Goal: Navigation & Orientation: Go to known website

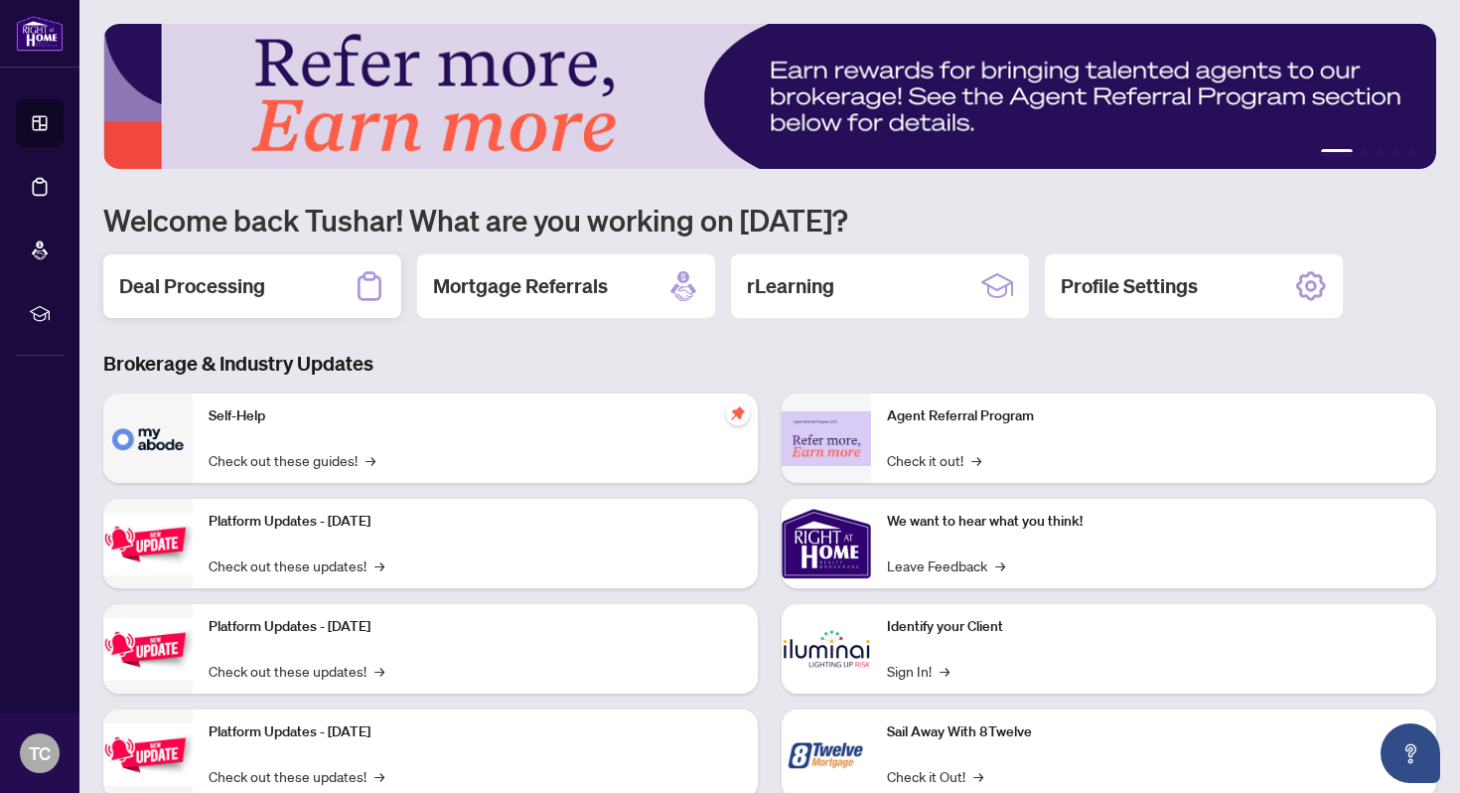
click at [256, 295] on h2 "Deal Processing" at bounding box center [192, 286] width 146 height 28
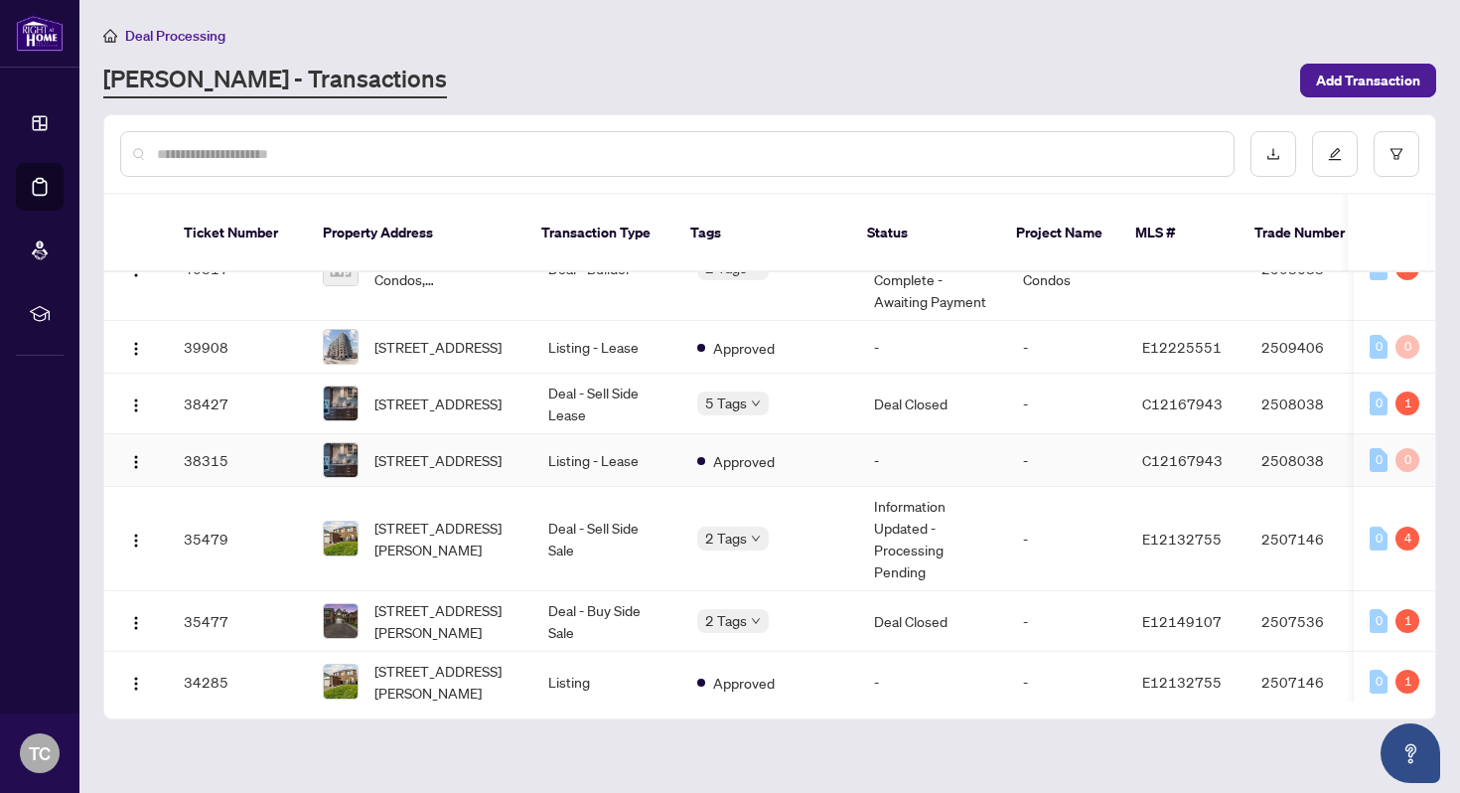
scroll to position [517, 0]
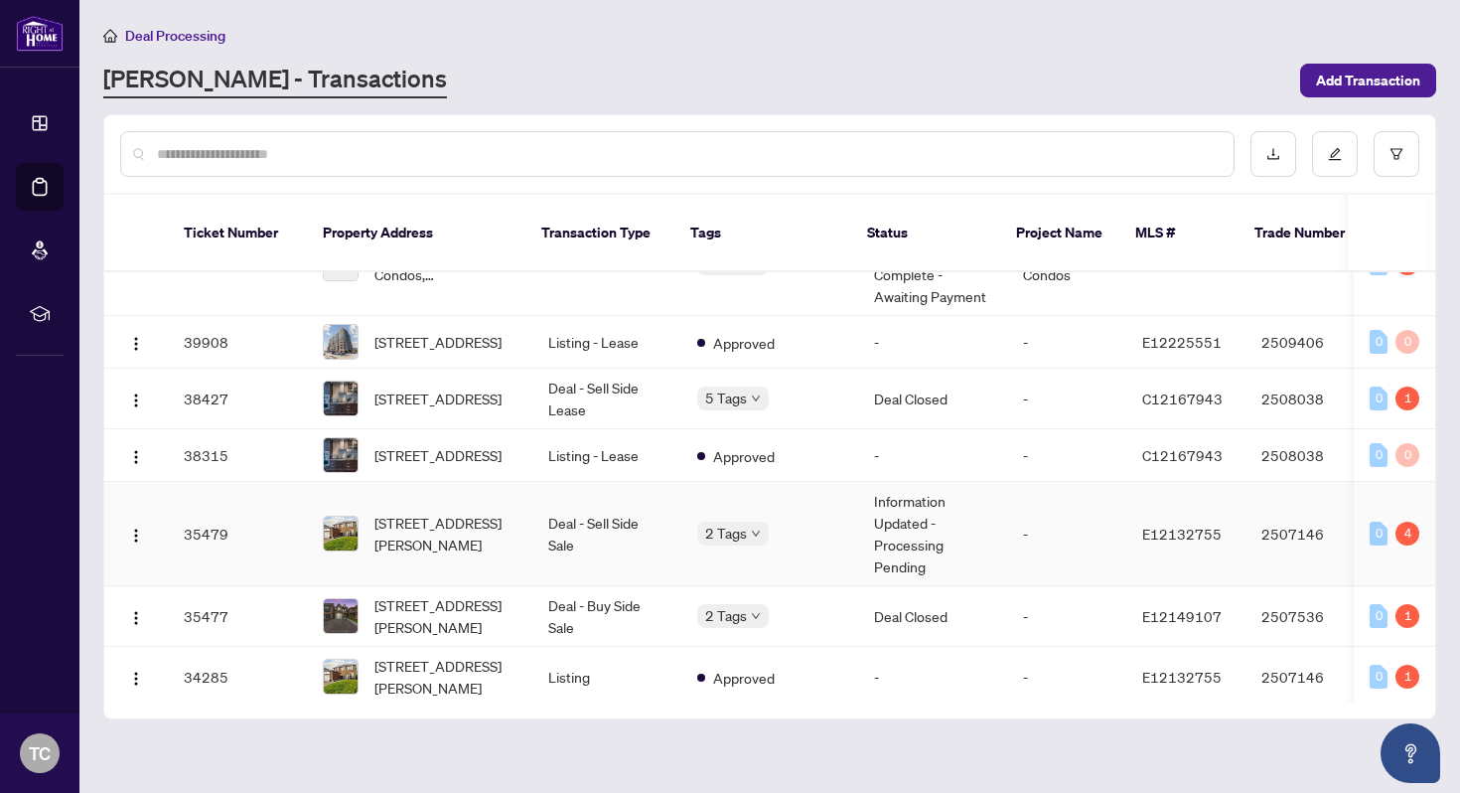
click at [492, 523] on span "[STREET_ADDRESS][PERSON_NAME]" at bounding box center [446, 534] width 142 height 44
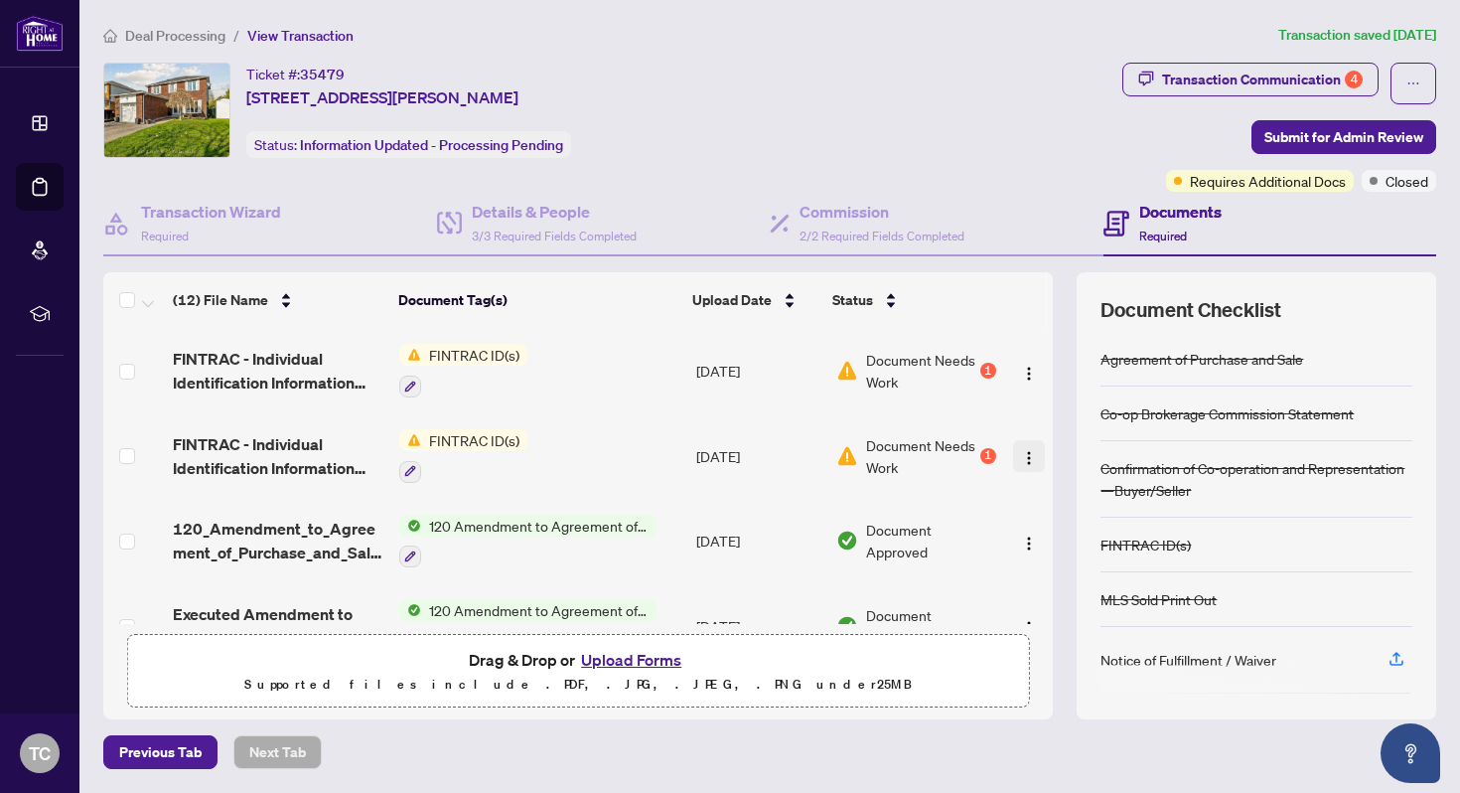
click at [1021, 455] on img "button" at bounding box center [1029, 458] width 16 height 16
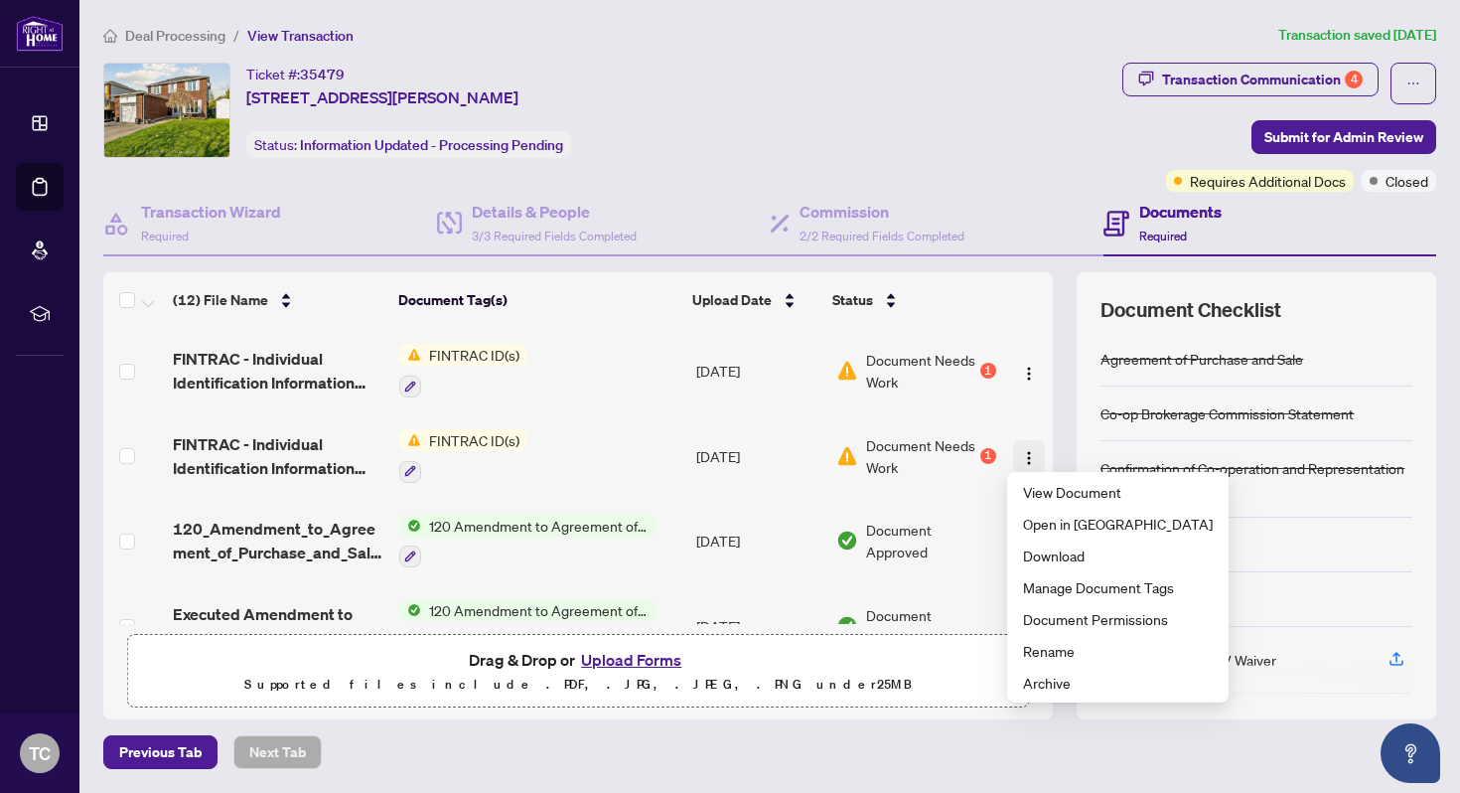
click at [1021, 455] on img "button" at bounding box center [1029, 458] width 16 height 16
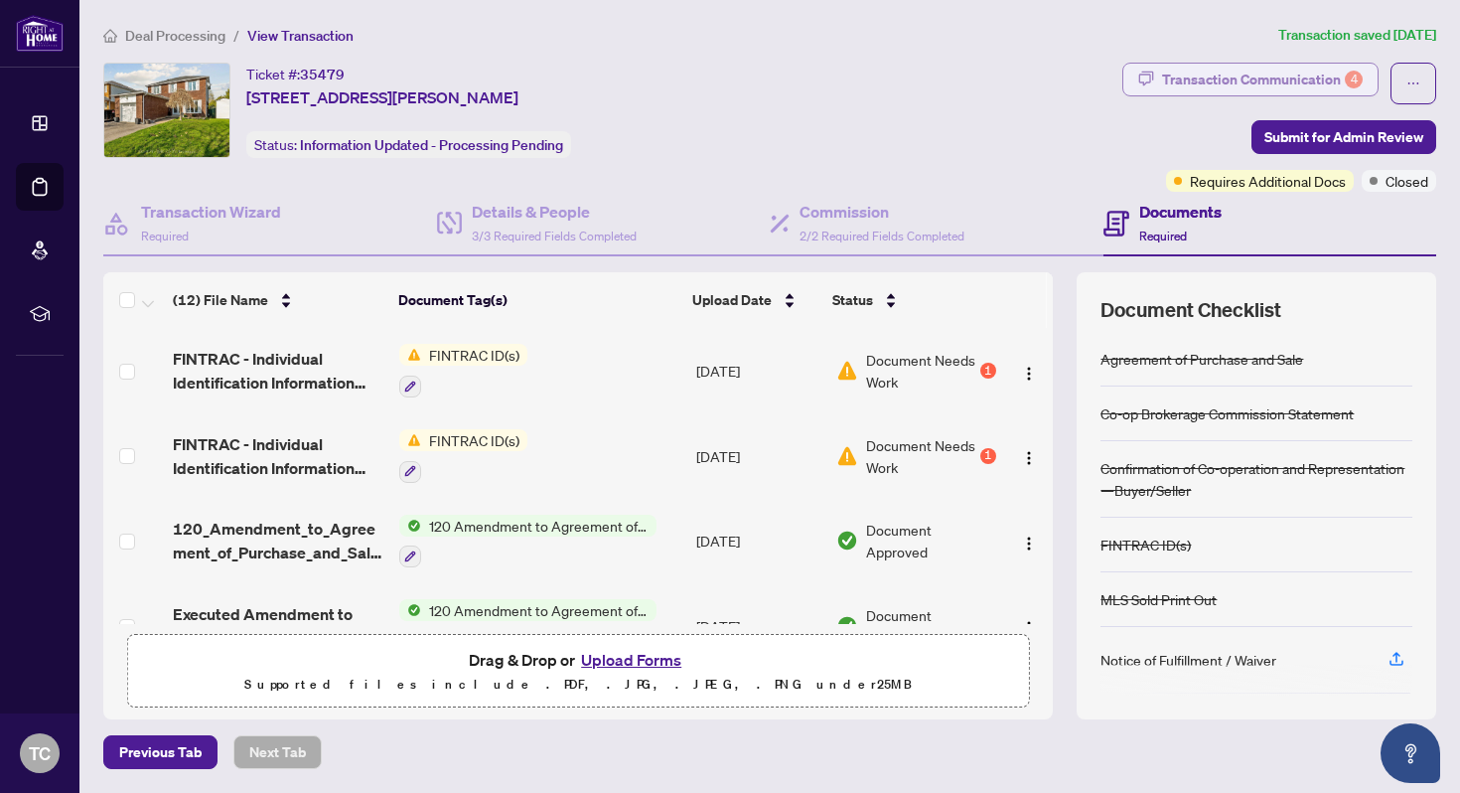
click at [1187, 76] on div "Transaction Communication 4" at bounding box center [1262, 80] width 201 height 32
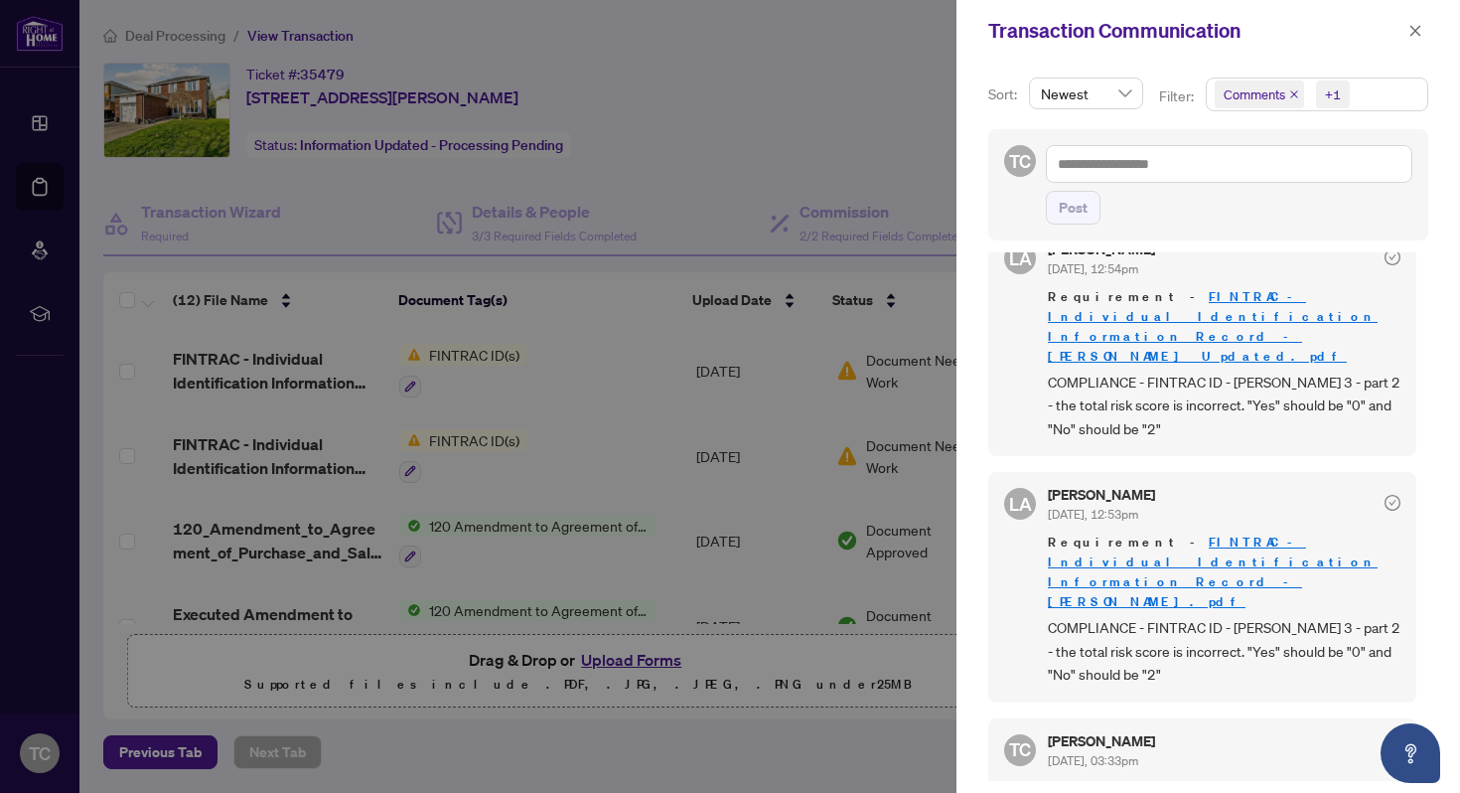
scroll to position [230, 0]
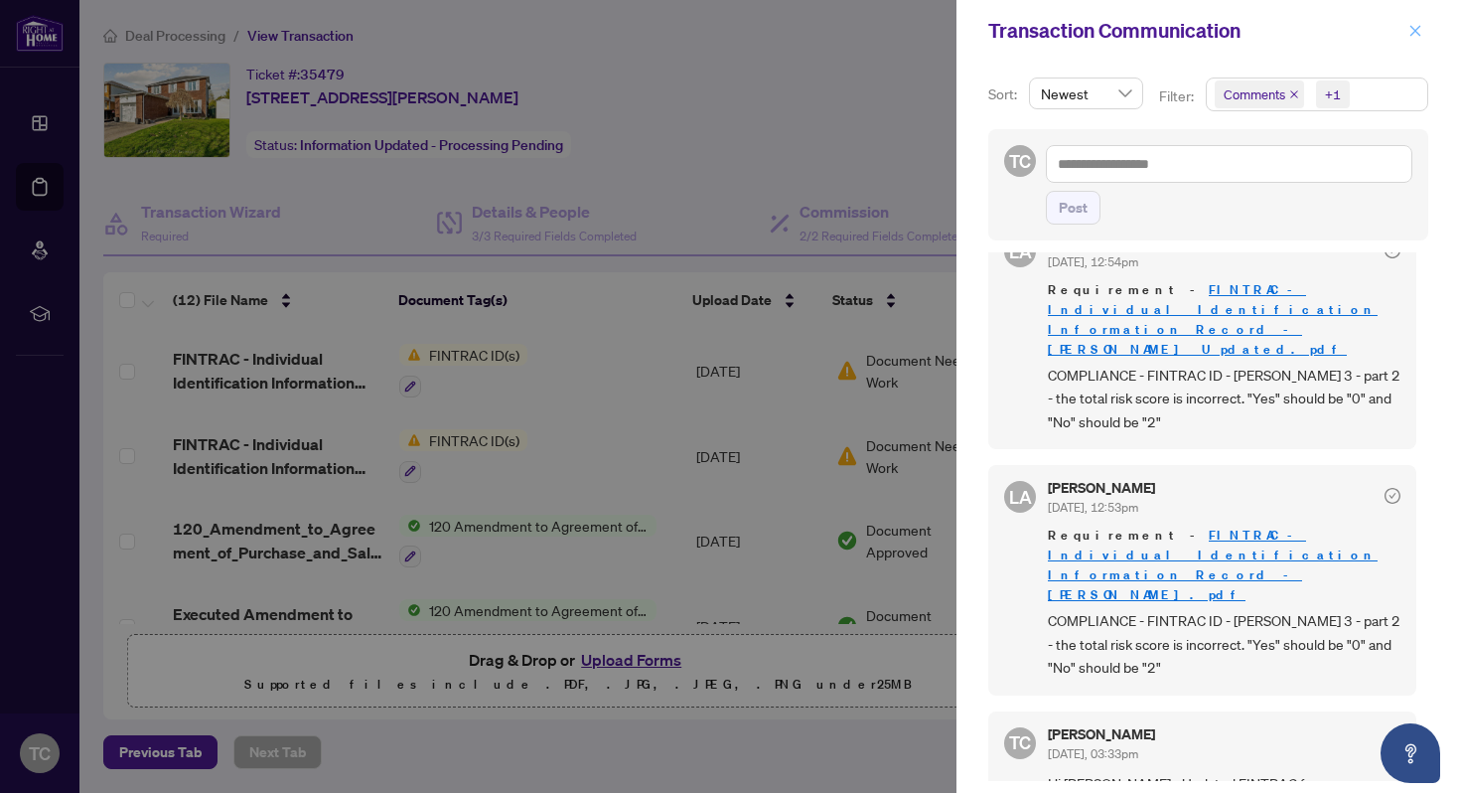
click at [1405, 36] on button "button" at bounding box center [1416, 31] width 26 height 24
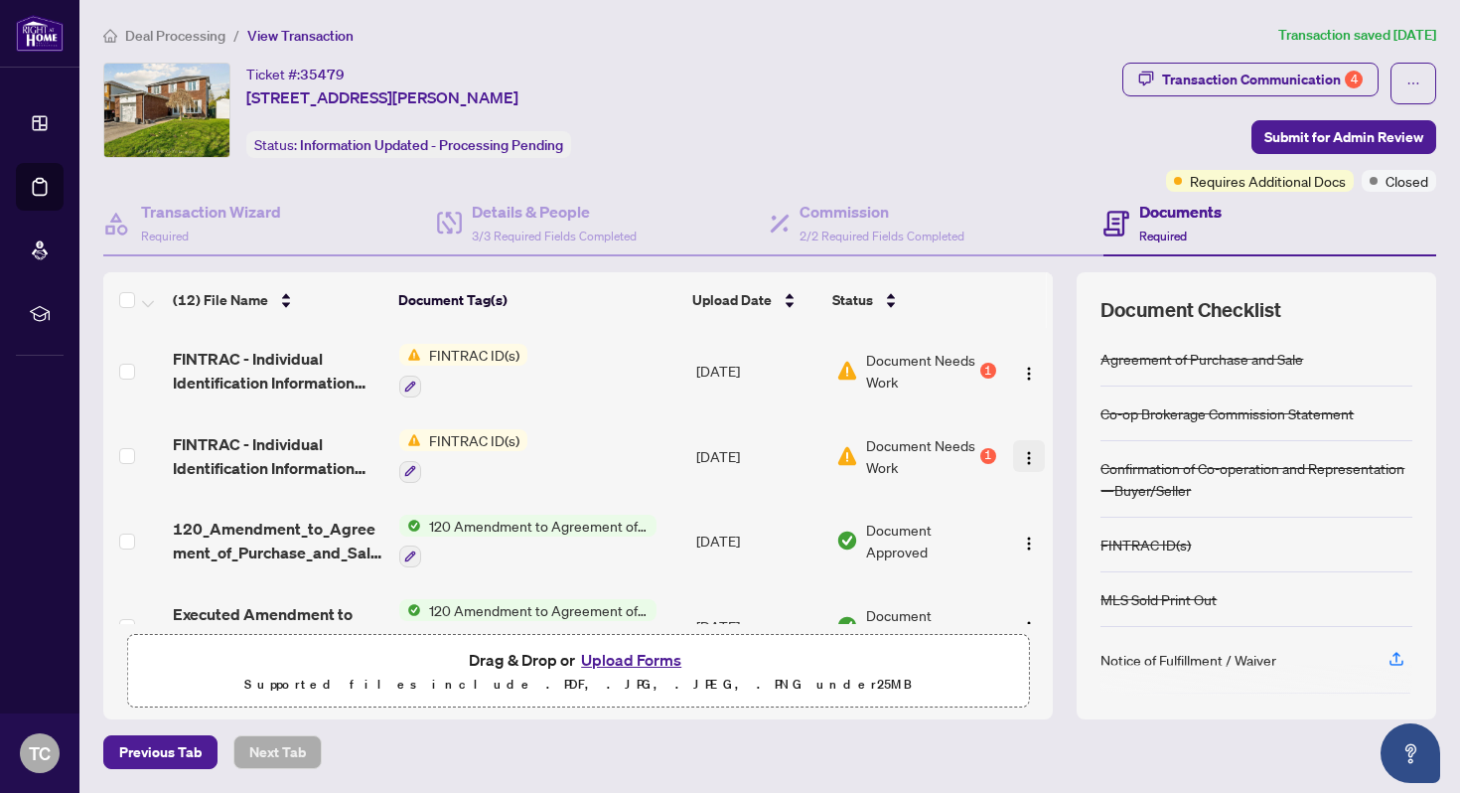
click at [1022, 458] on img "button" at bounding box center [1029, 458] width 16 height 16
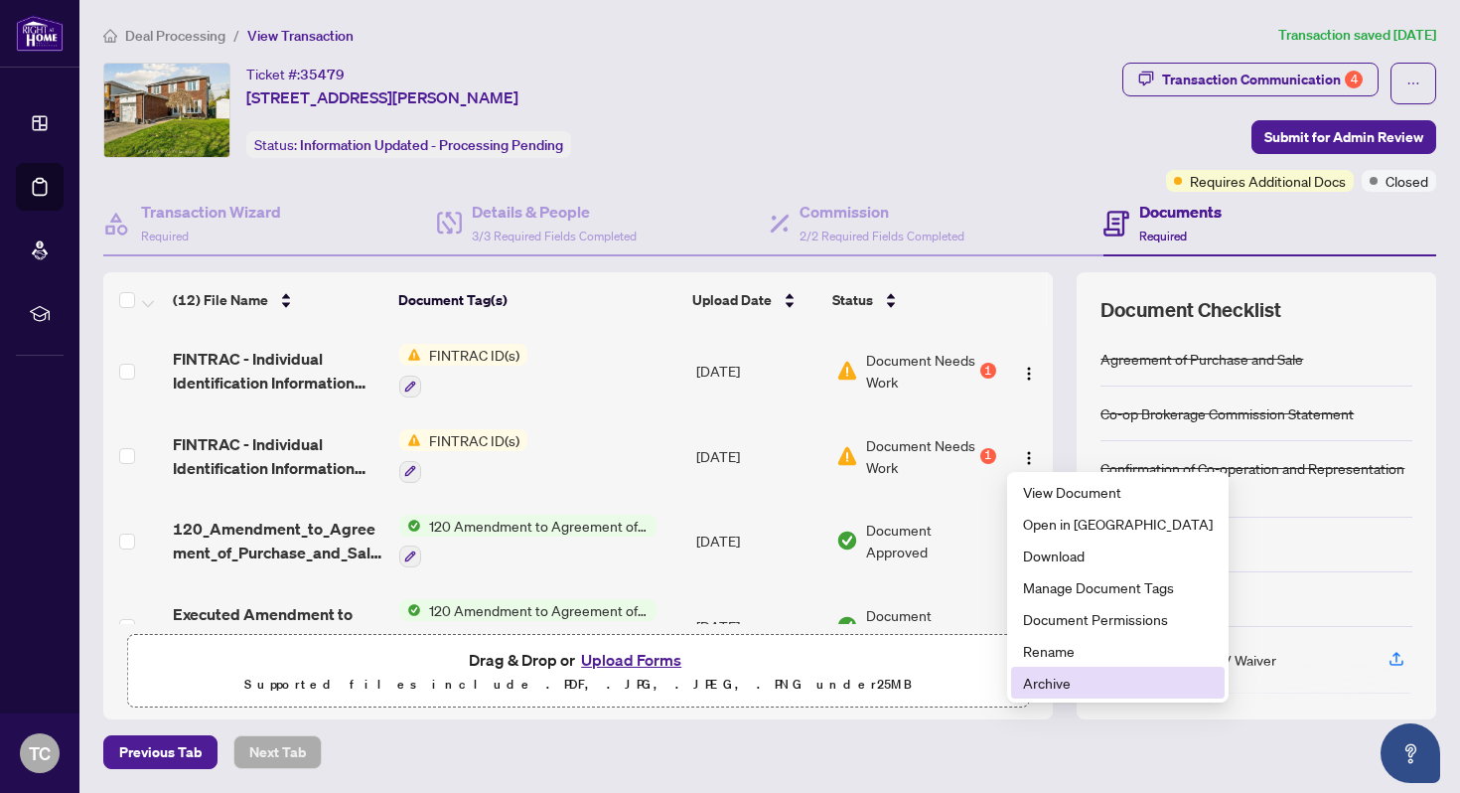
click at [1041, 685] on span "Archive" at bounding box center [1118, 683] width 190 height 22
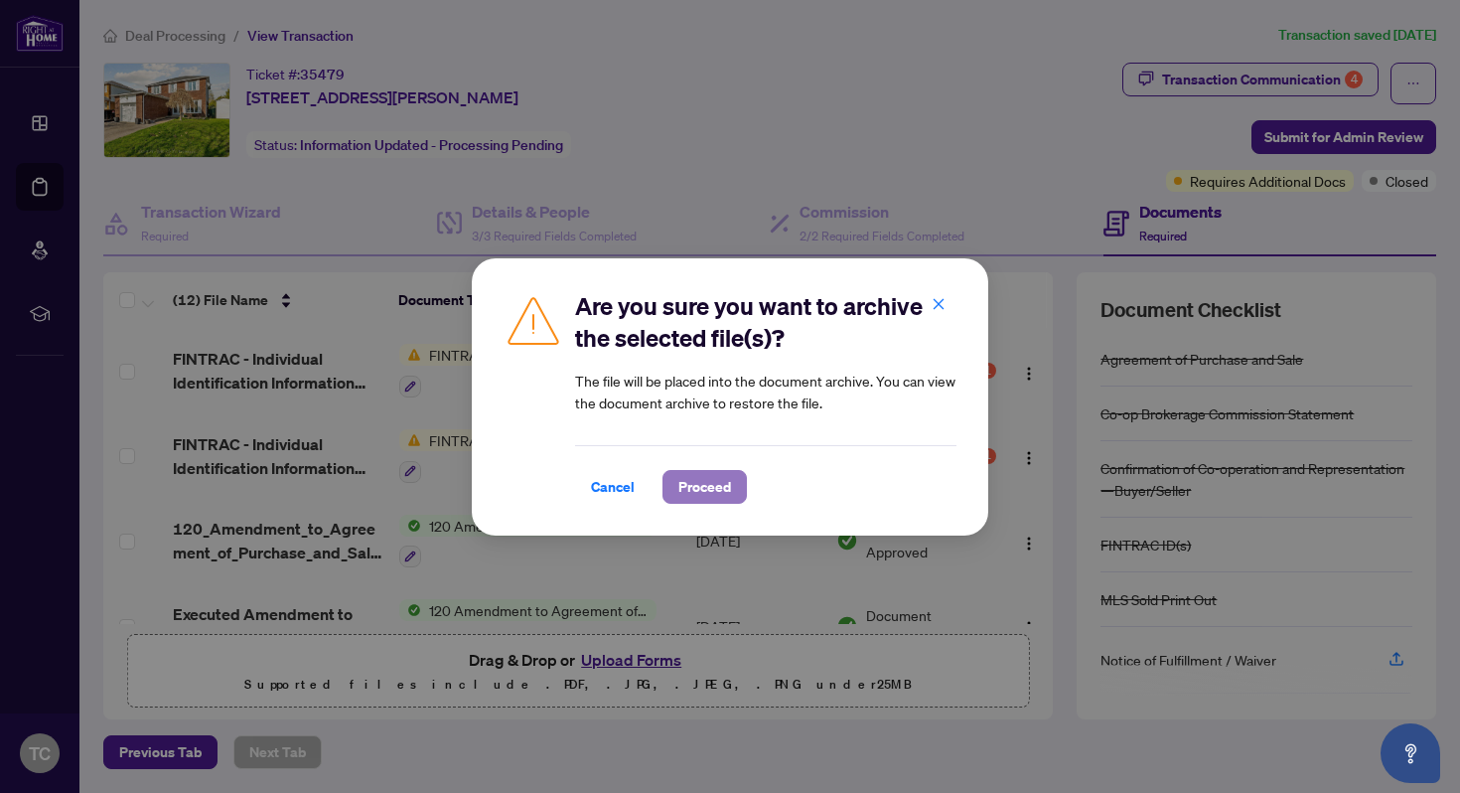
click at [697, 482] on span "Proceed" at bounding box center [704, 487] width 53 height 32
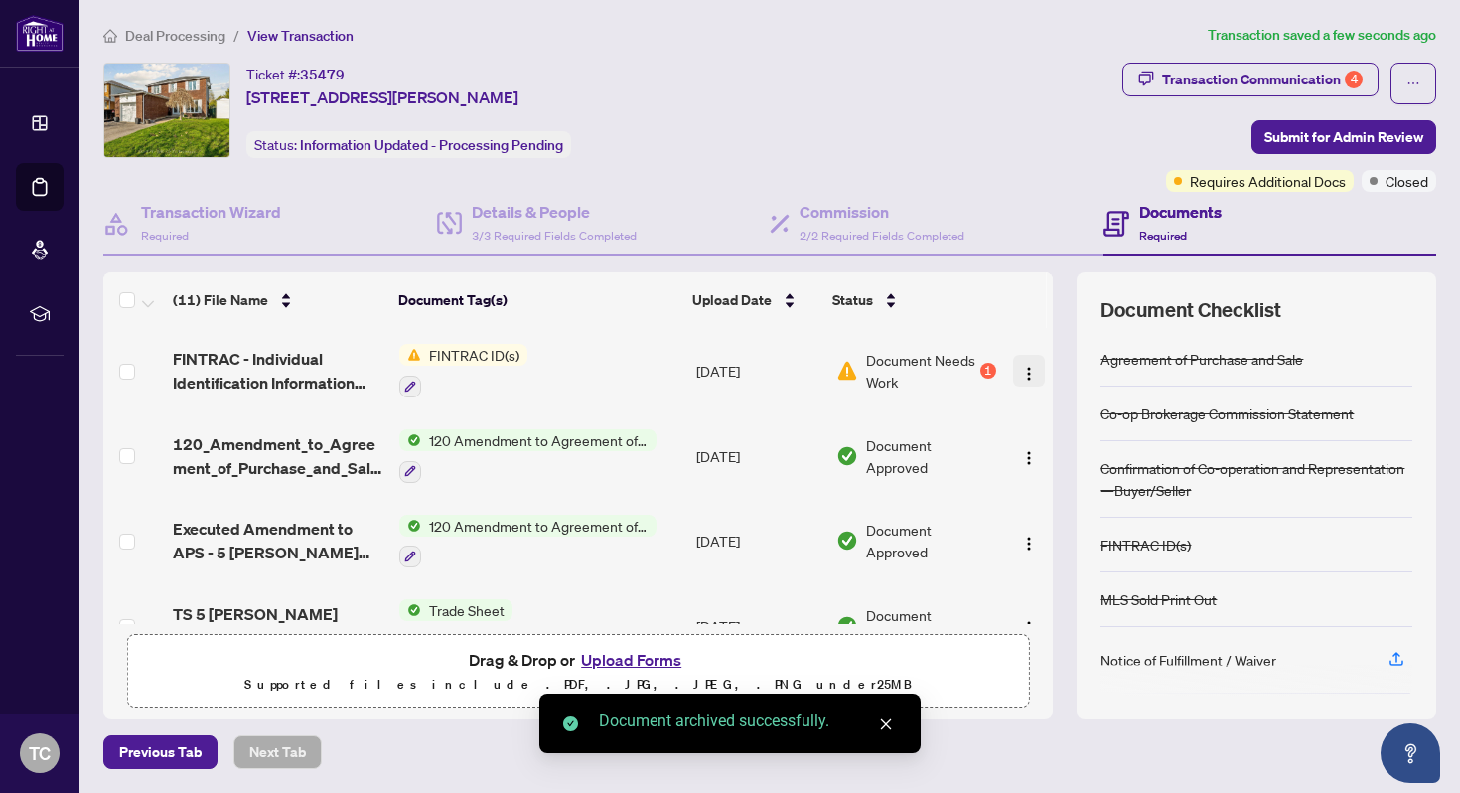
click at [1022, 372] on img "button" at bounding box center [1029, 374] width 16 height 16
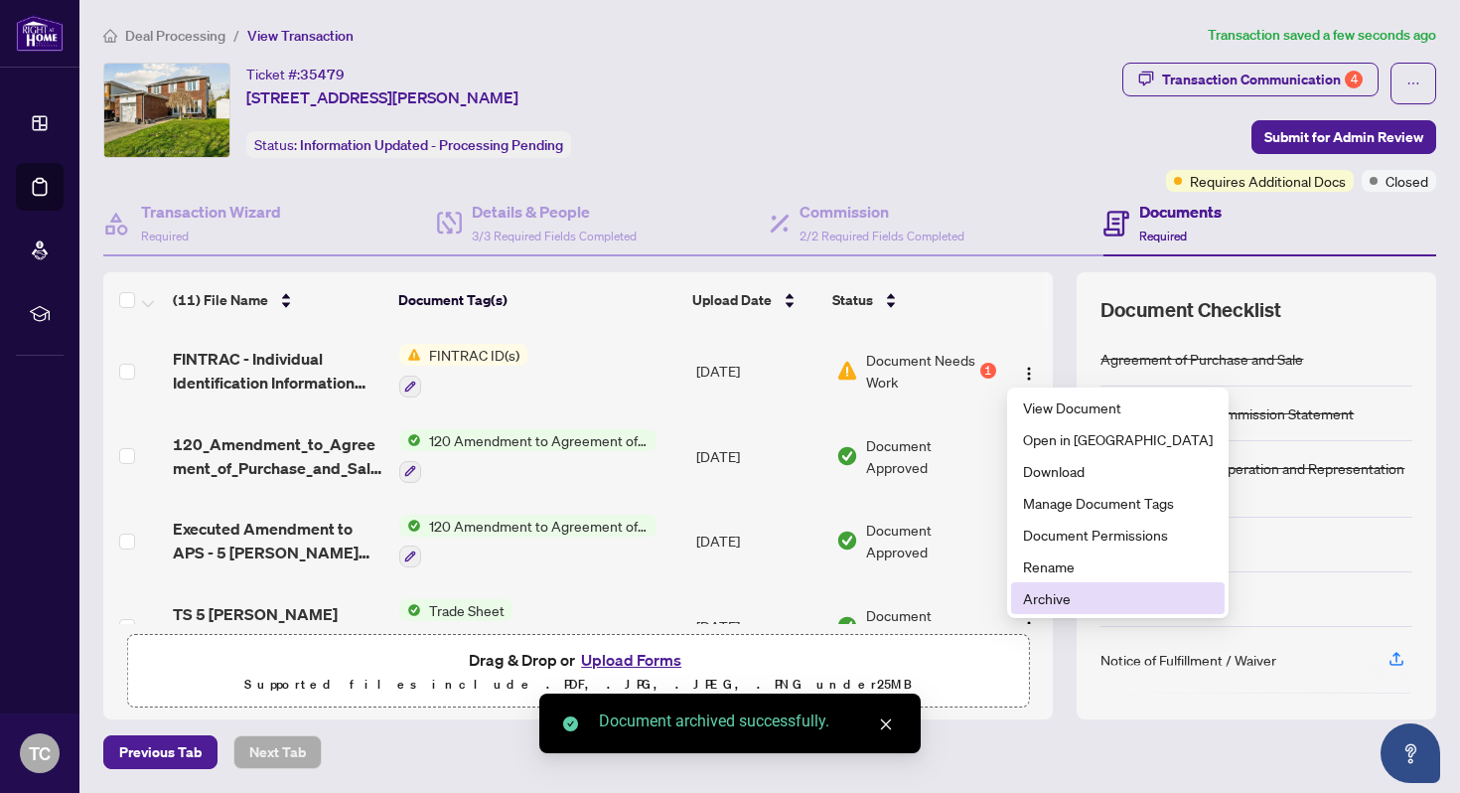
click at [1043, 593] on span "Archive" at bounding box center [1118, 598] width 190 height 22
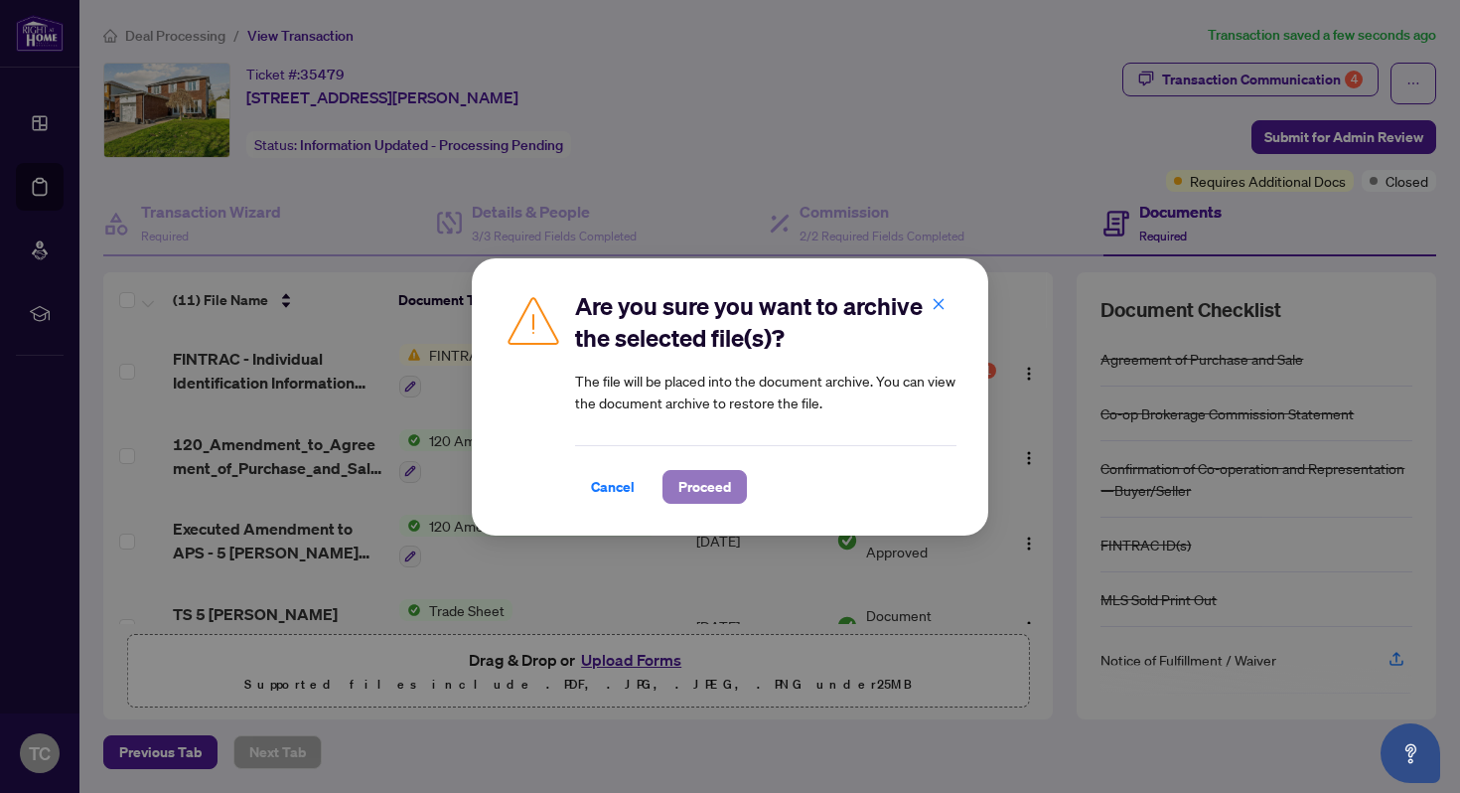
click at [721, 487] on span "Proceed" at bounding box center [704, 487] width 53 height 32
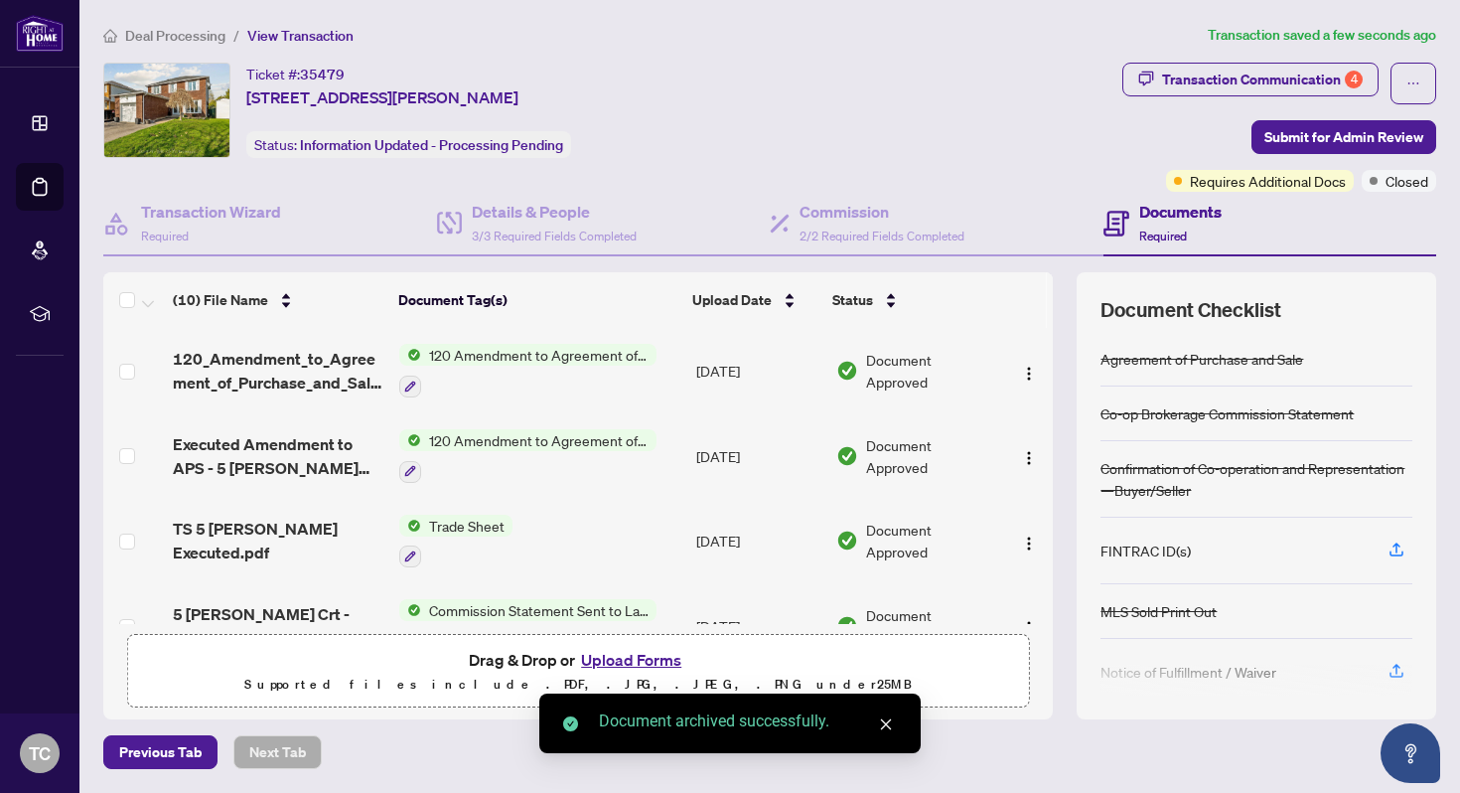
click at [648, 656] on button "Upload Forms" at bounding box center [631, 660] width 112 height 26
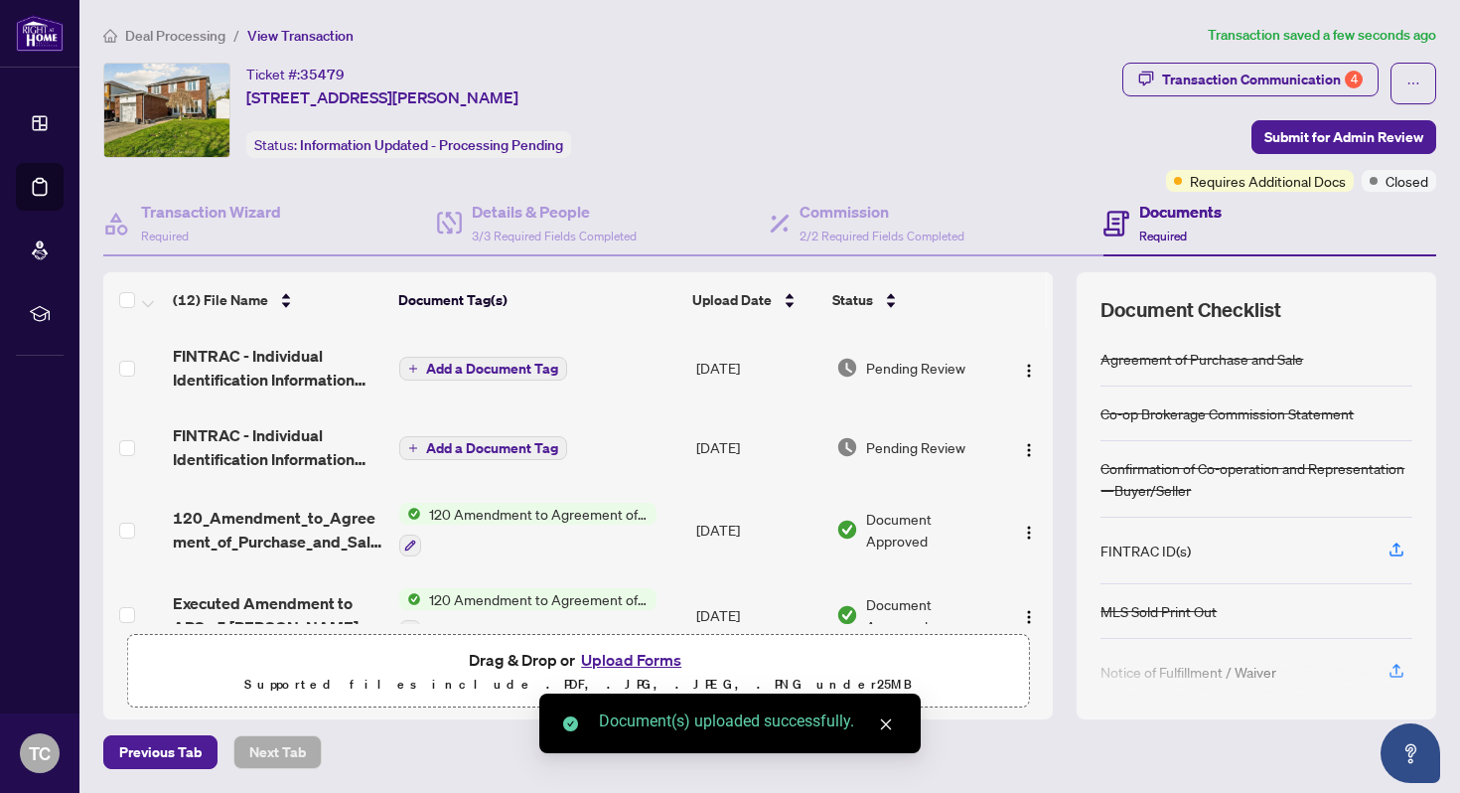
click at [889, 722] on icon "close" at bounding box center [886, 724] width 14 height 14
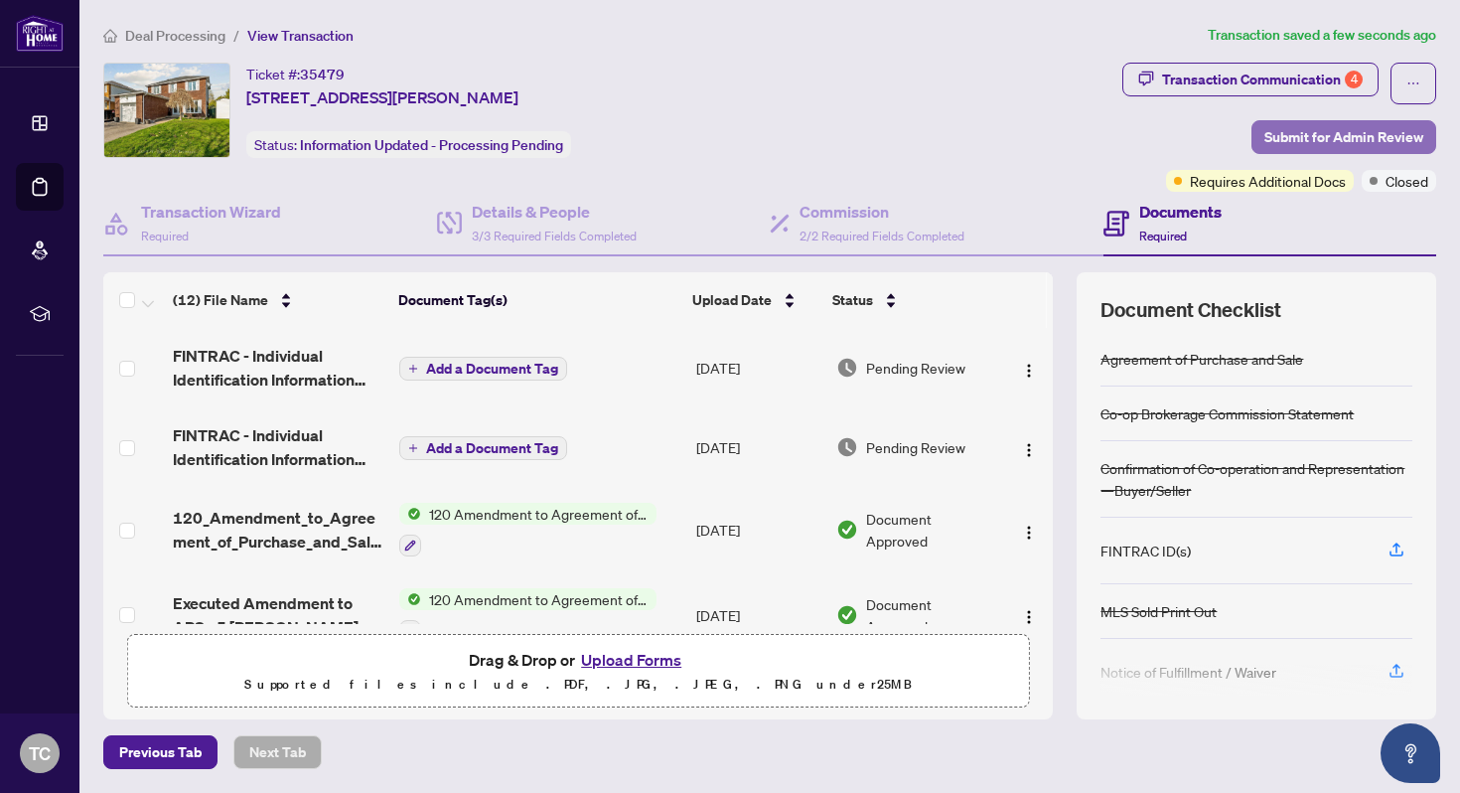
click at [1303, 140] on span "Submit for Admin Review" at bounding box center [1344, 137] width 159 height 32
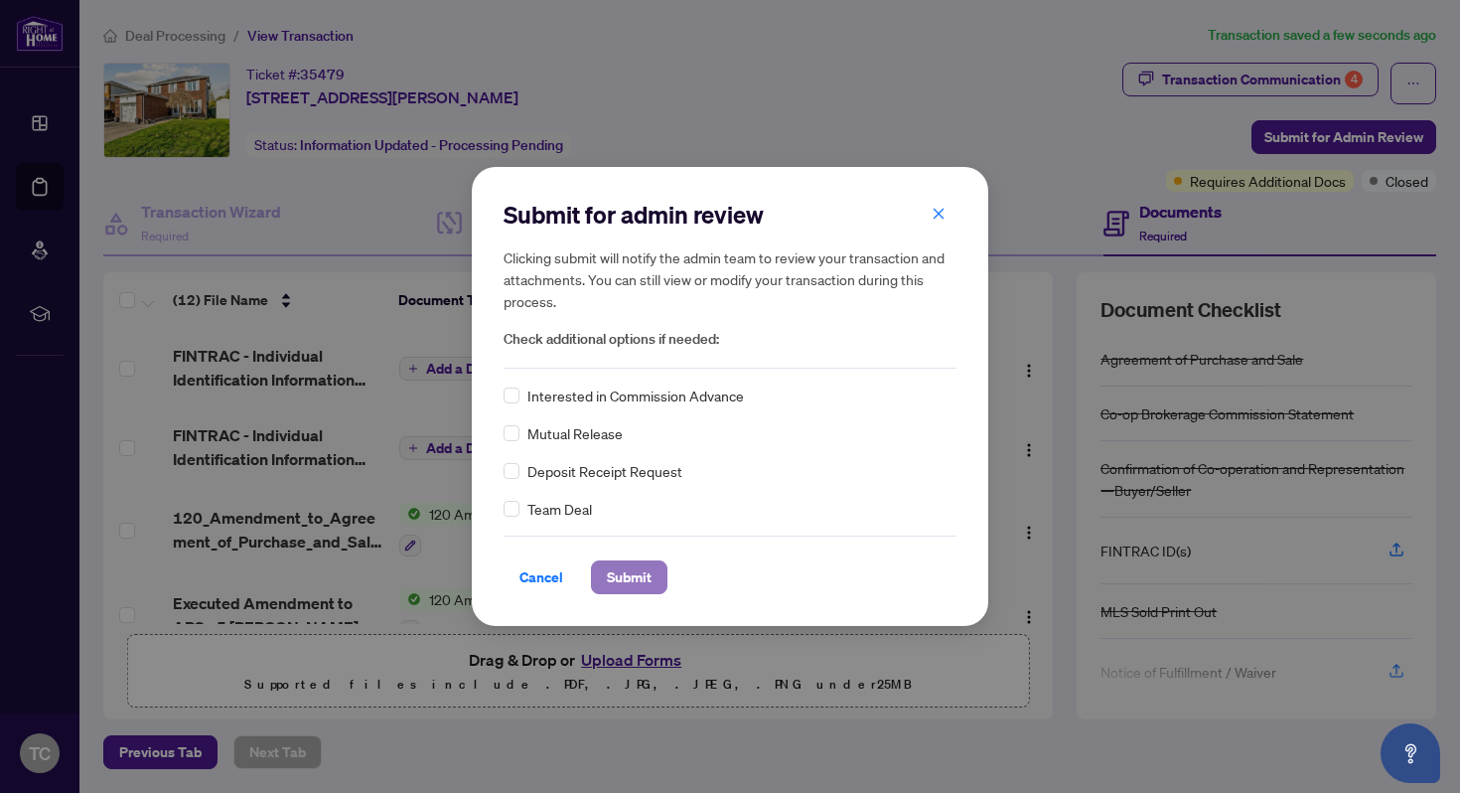
click at [633, 574] on span "Submit" at bounding box center [629, 577] width 45 height 32
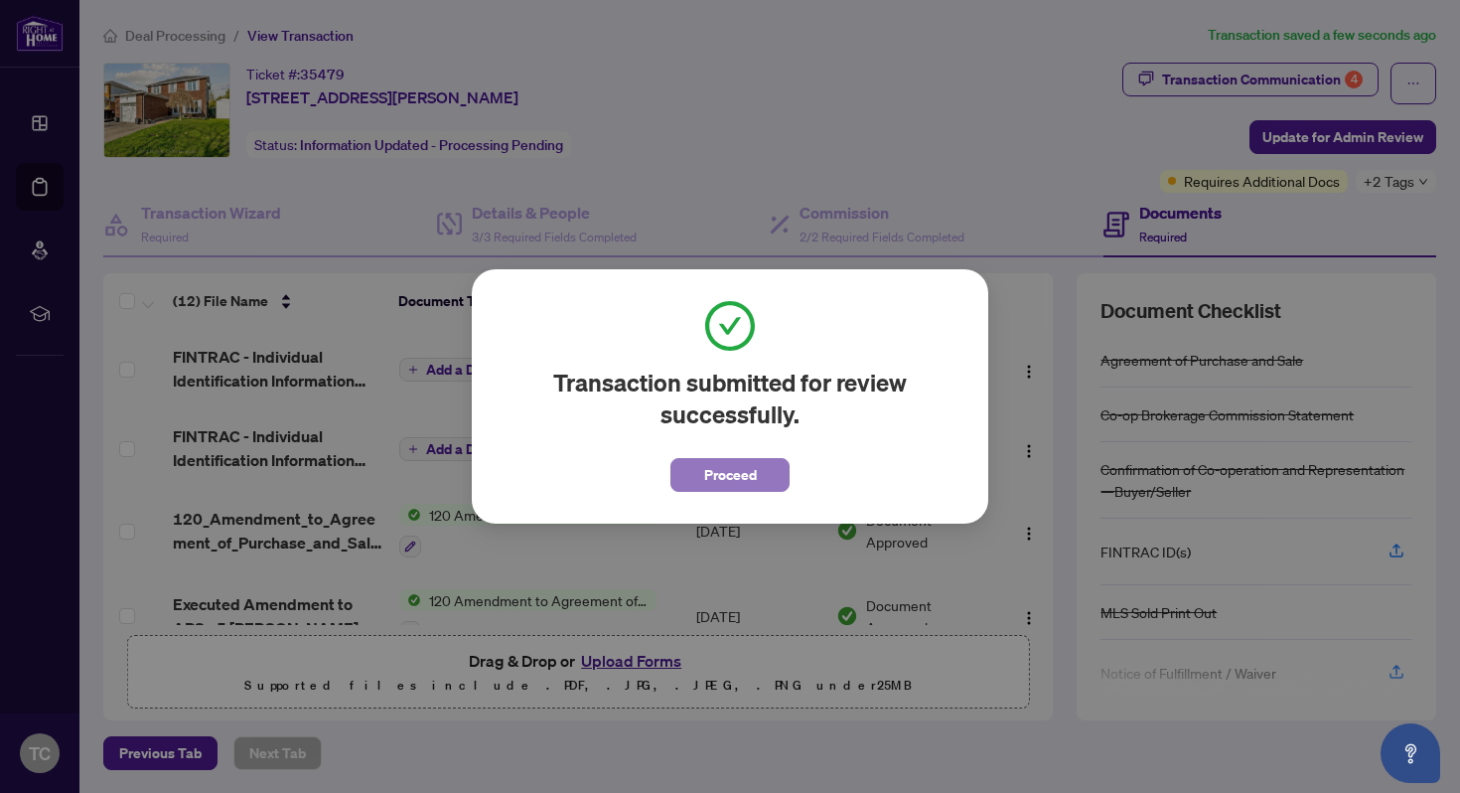
click at [725, 481] on span "Proceed" at bounding box center [730, 475] width 53 height 32
